Goal: Task Accomplishment & Management: Manage account settings

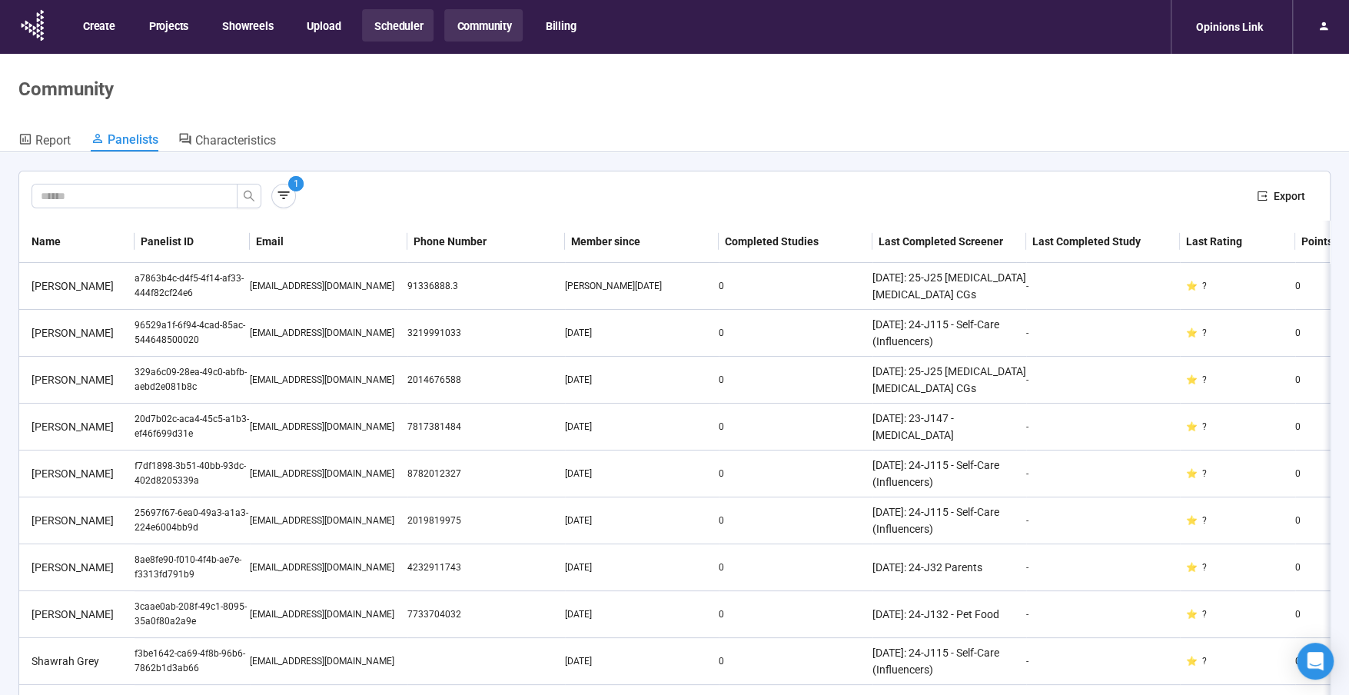
click at [412, 12] on button "Scheduler" at bounding box center [397, 25] width 71 height 32
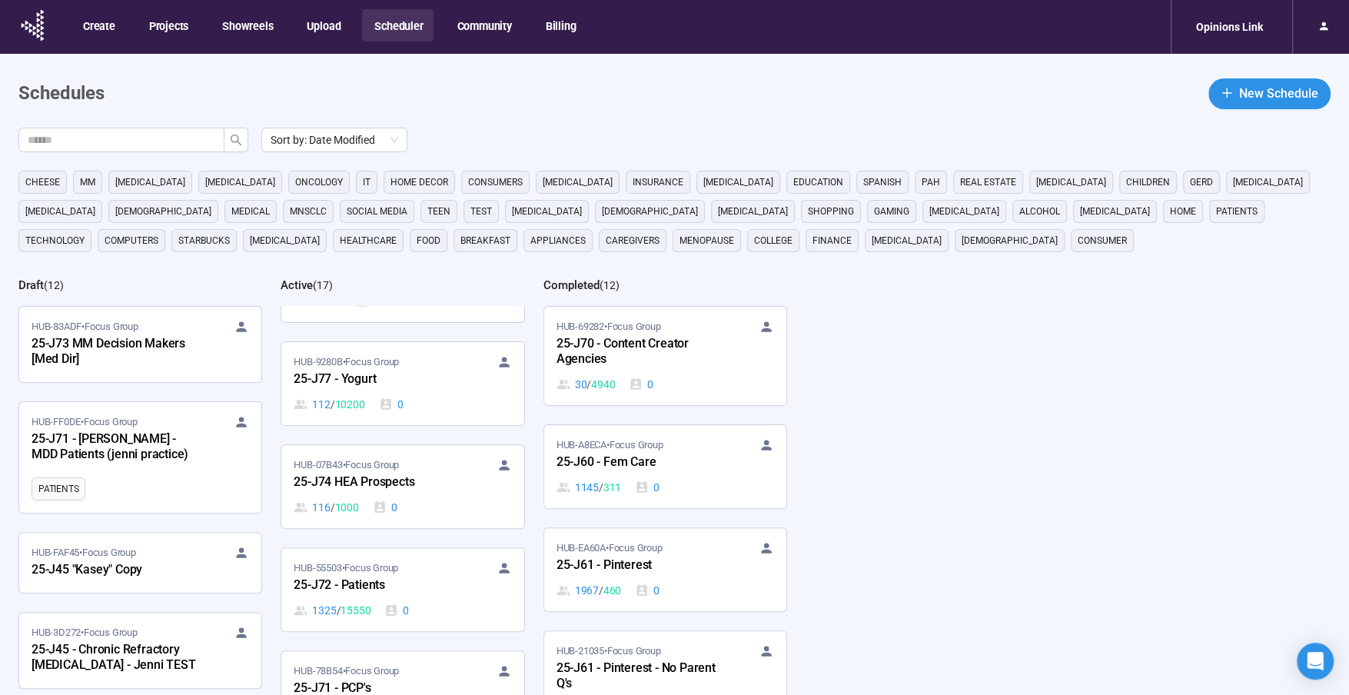
scroll to position [798, 0]
click at [380, 365] on div "25-J77 - Yogurt" at bounding box center [378, 375] width 169 height 20
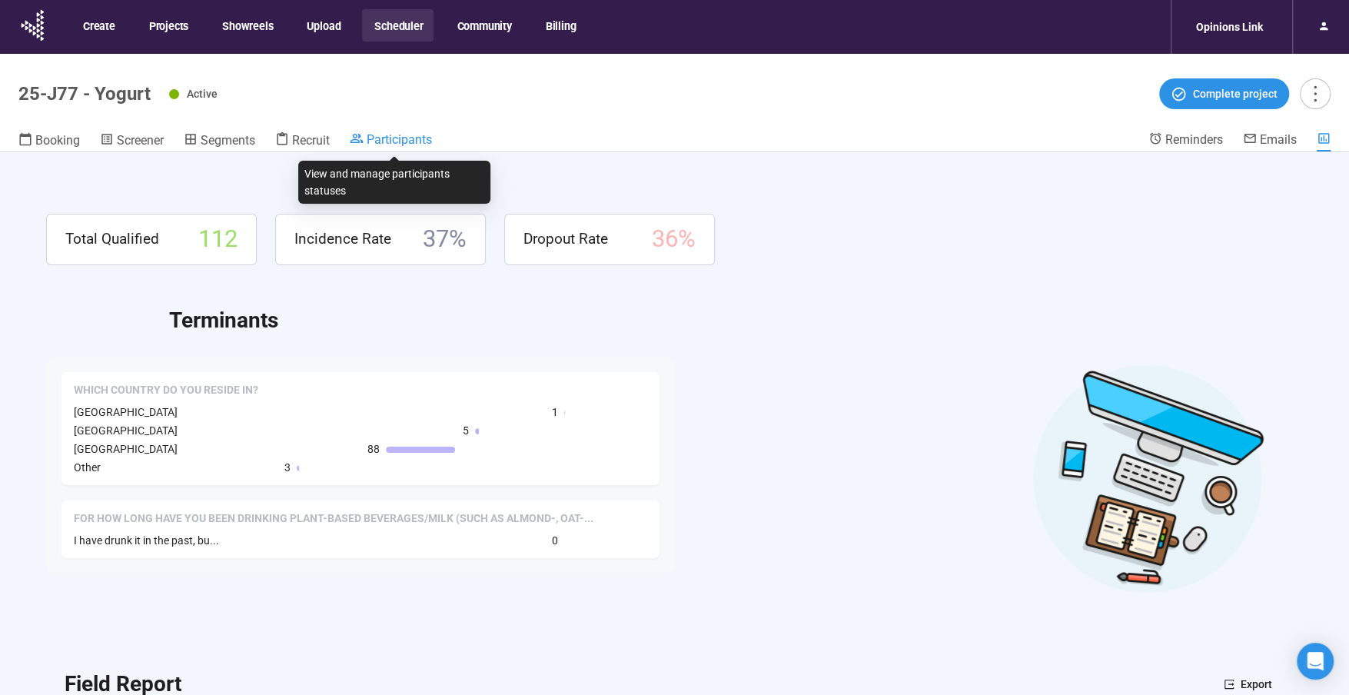
click at [418, 141] on span "Participants" at bounding box center [399, 139] width 65 height 15
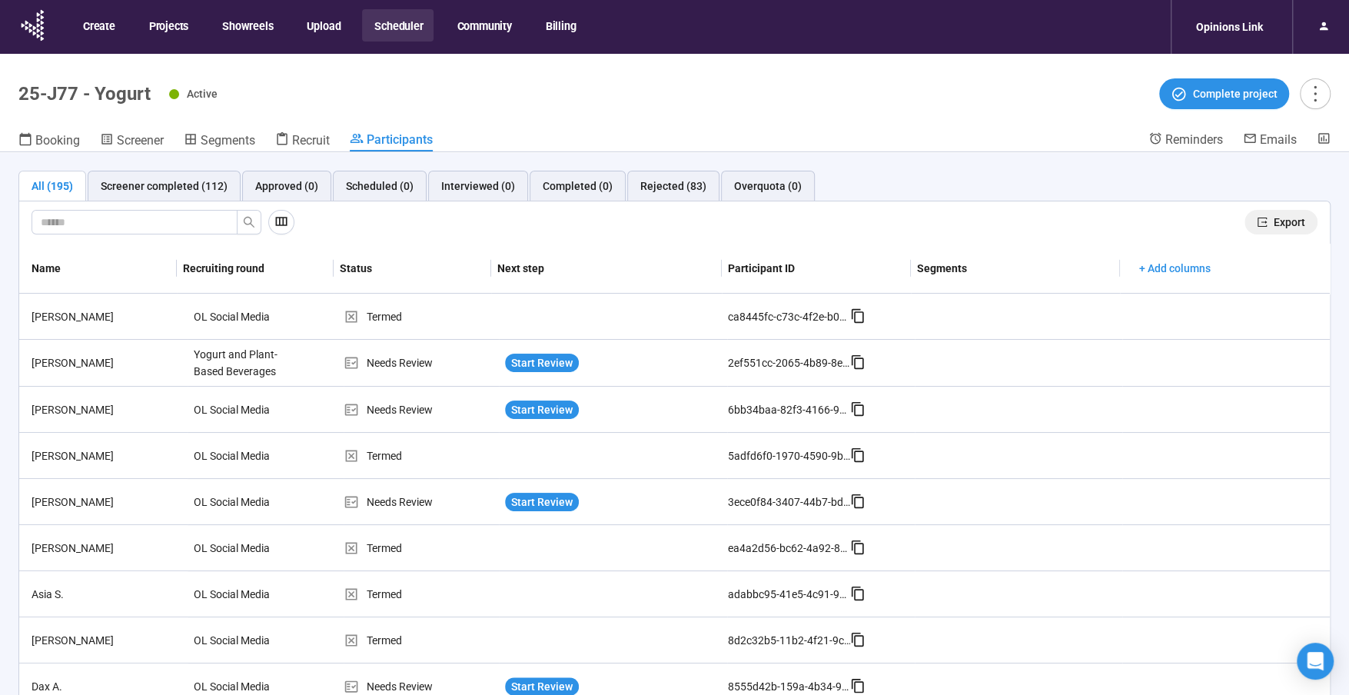
click at [1298, 223] on span "Export" at bounding box center [1289, 222] width 32 height 17
